Goal: Information Seeking & Learning: Learn about a topic

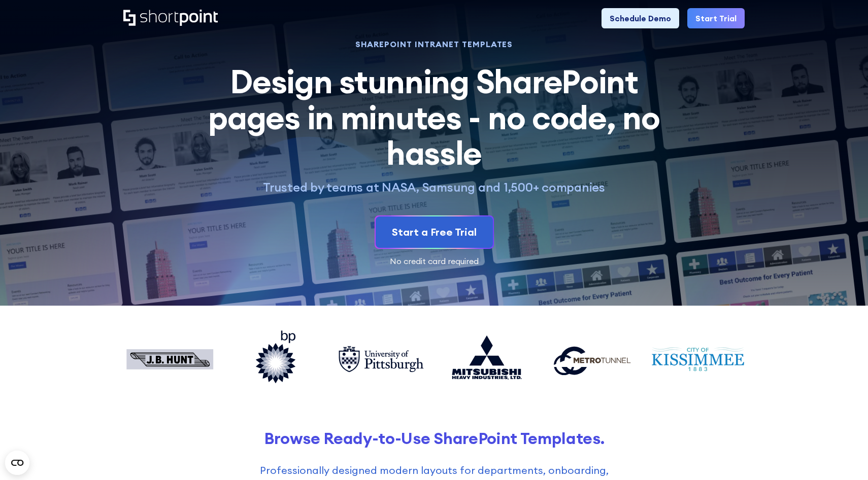
click at [153, 20] on icon "Home" at bounding box center [170, 18] width 94 height 16
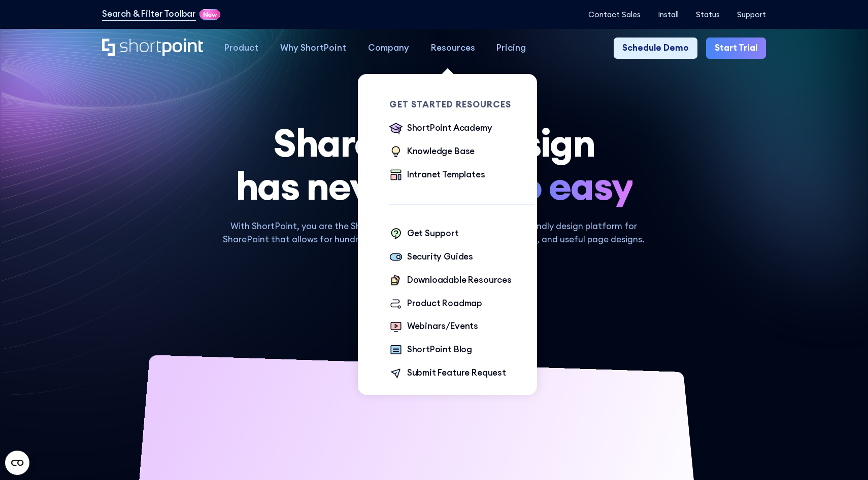
click at [451, 52] on div "Resources" at bounding box center [453, 48] width 44 height 13
click at [449, 129] on div "ShortPoint Academy" at bounding box center [449, 128] width 85 height 13
